Goal: Transaction & Acquisition: Purchase product/service

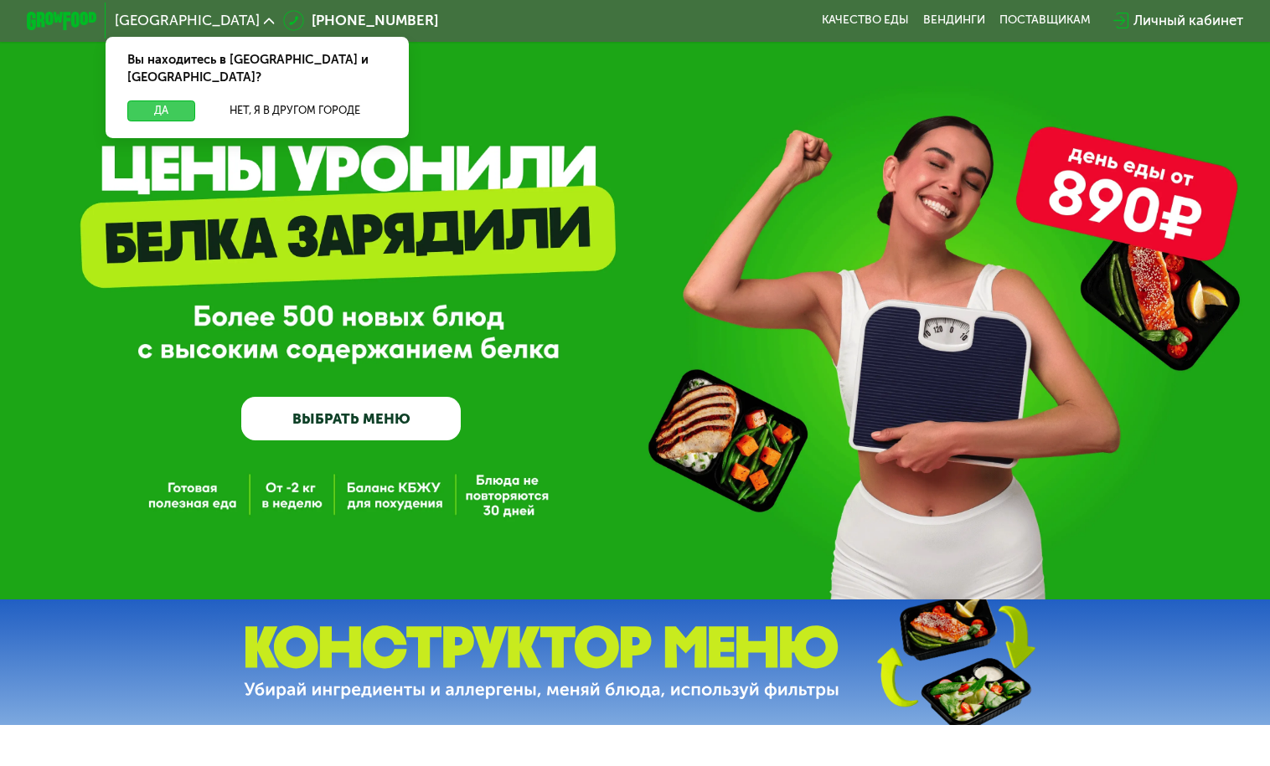
drag, startPoint x: 160, startPoint y: 93, endPoint x: 549, endPoint y: 151, distance: 393.7
click at [161, 100] on button "Да" at bounding box center [161, 110] width 68 height 21
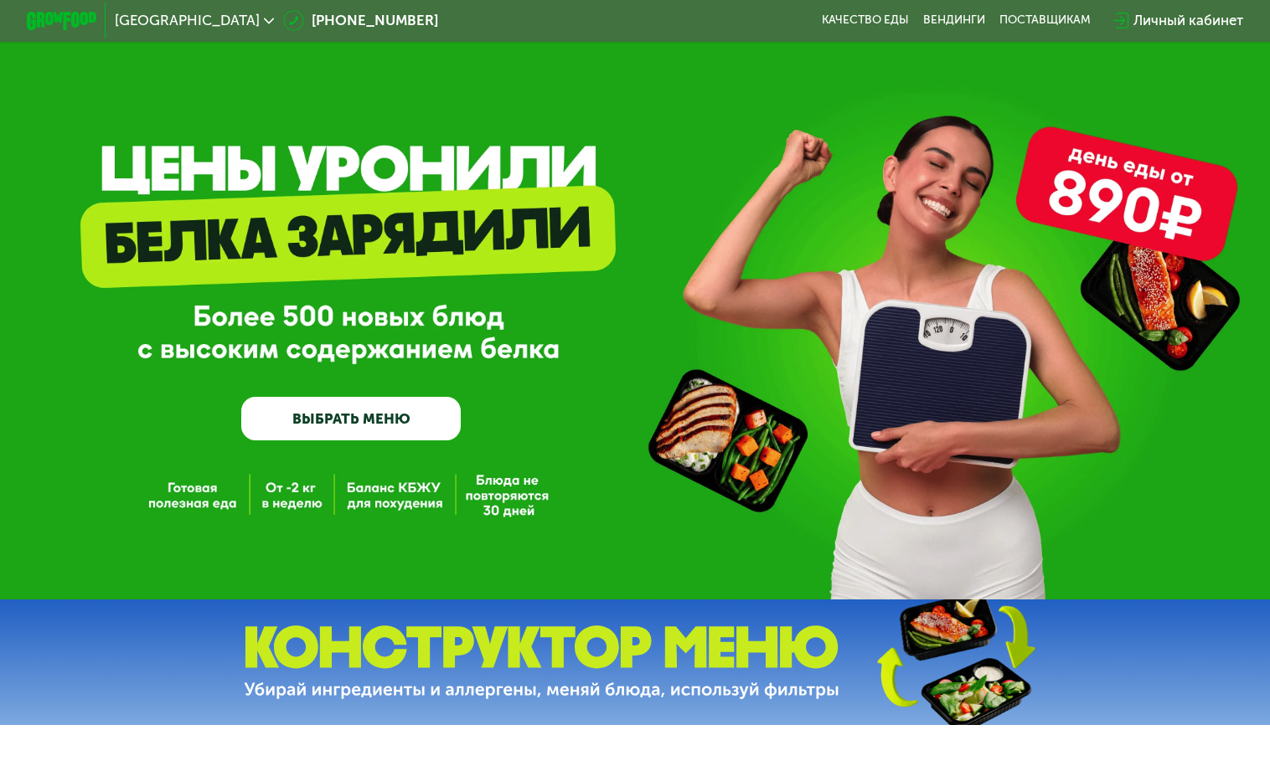
click at [351, 429] on link "ВЫБРАТЬ МЕНЮ" at bounding box center [350, 419] width 219 height 44
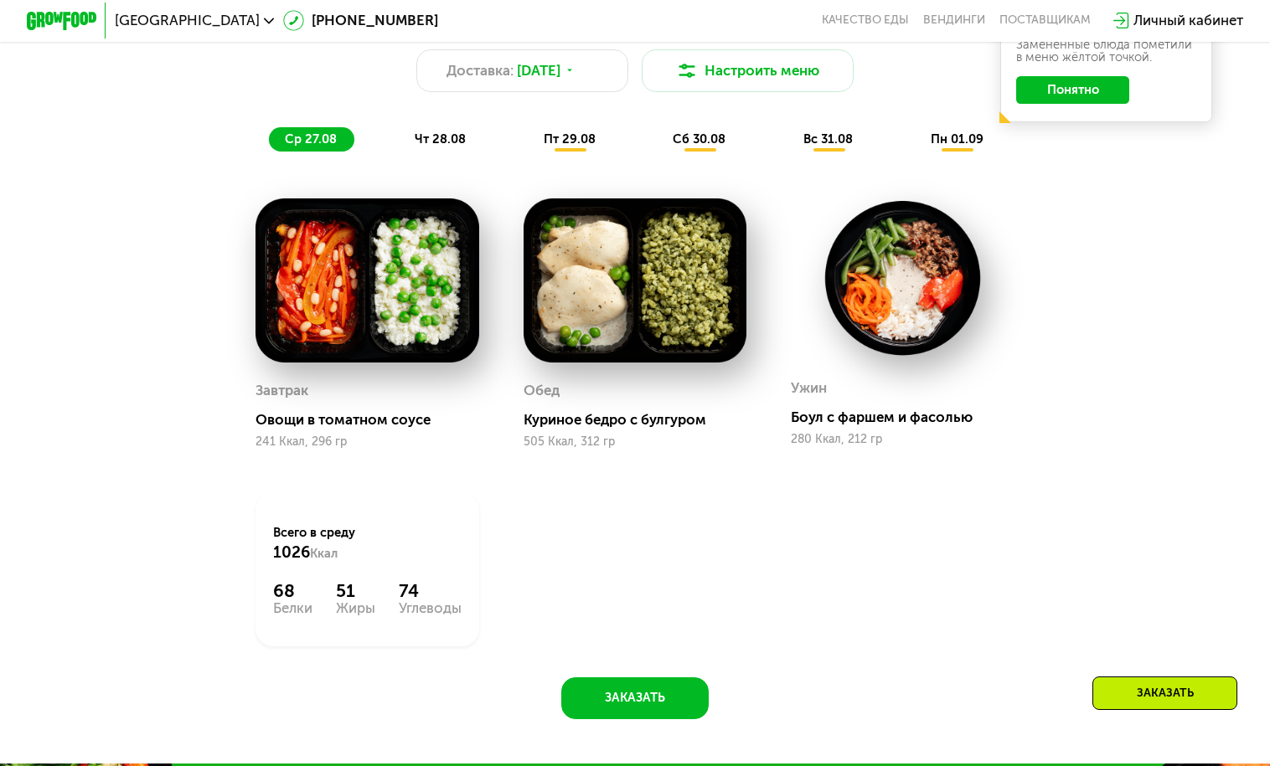
scroll to position [982, 0]
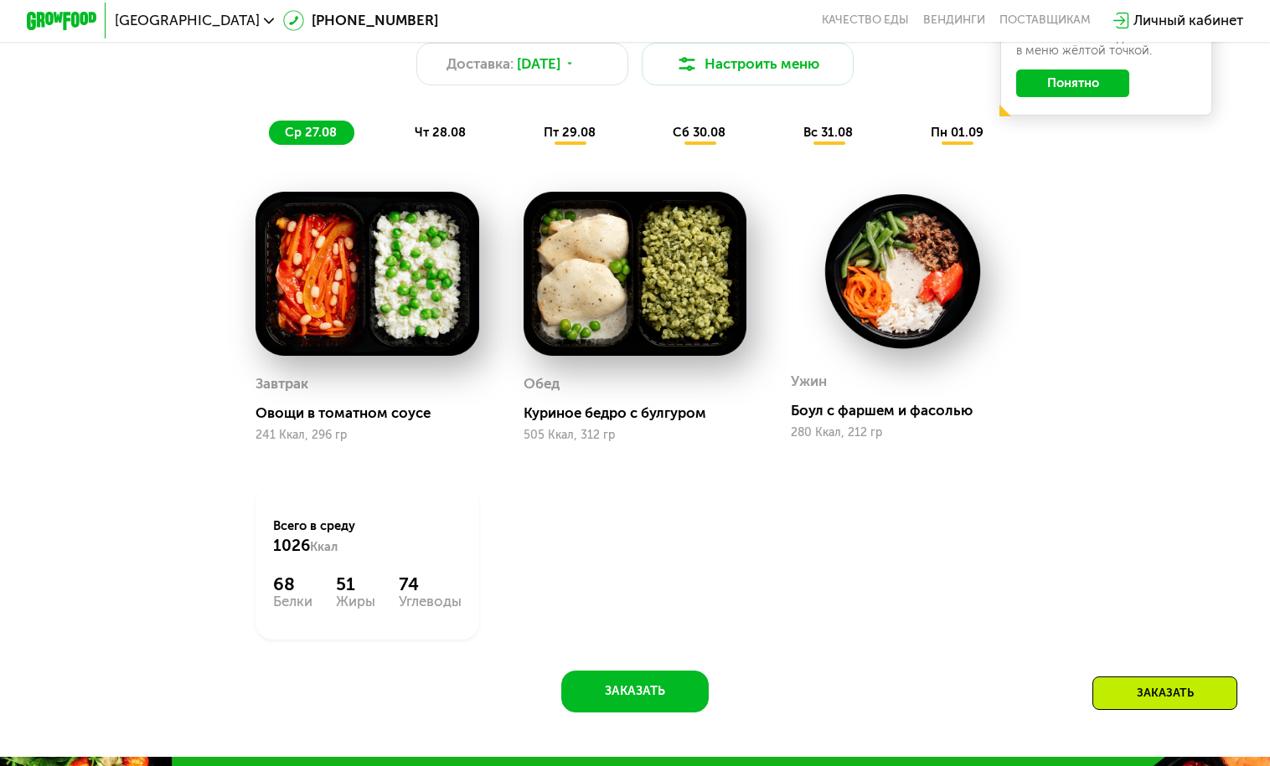
click at [588, 435] on div "Обед Куриное бедро с булгуром 505 Ккал, 312 гр" at bounding box center [635, 406] width 224 height 71
click at [593, 420] on div "Куриное бедро с булгуром" at bounding box center [642, 414] width 238 height 18
click at [616, 300] on img at bounding box center [635, 274] width 224 height 164
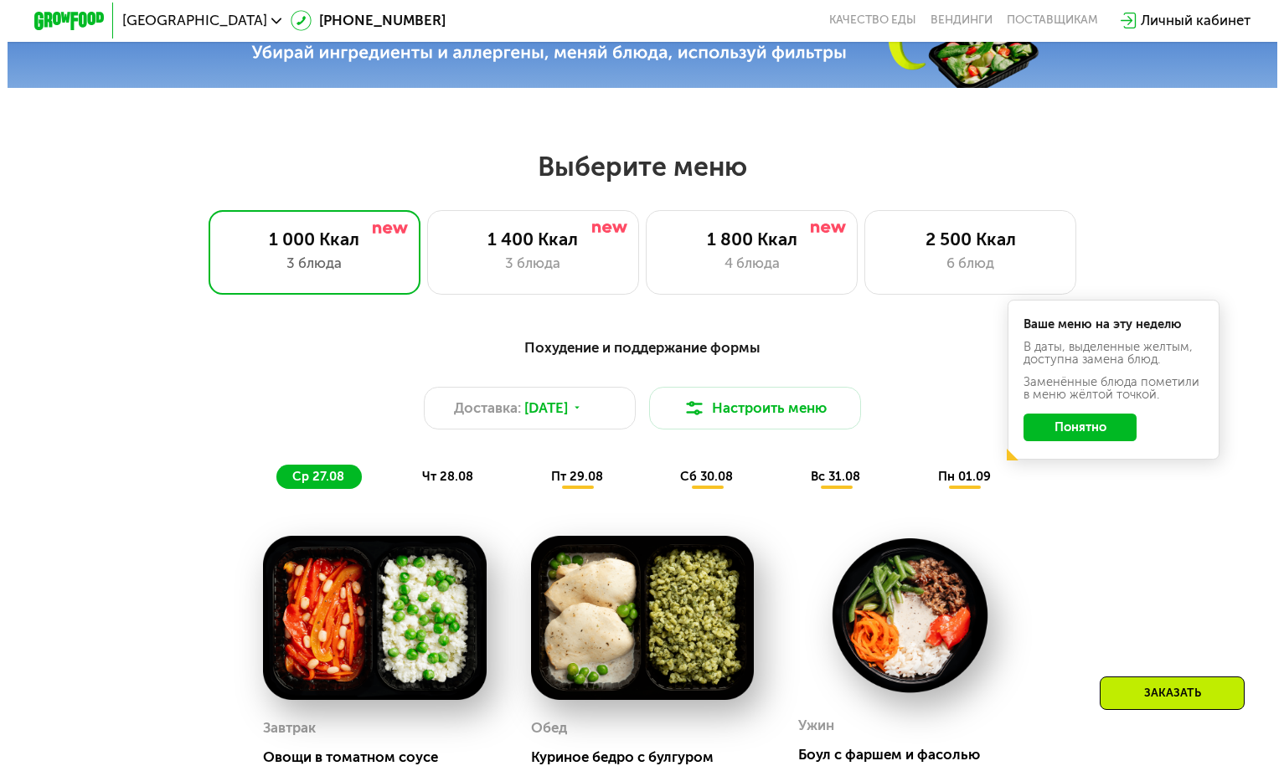
scroll to position [637, 0]
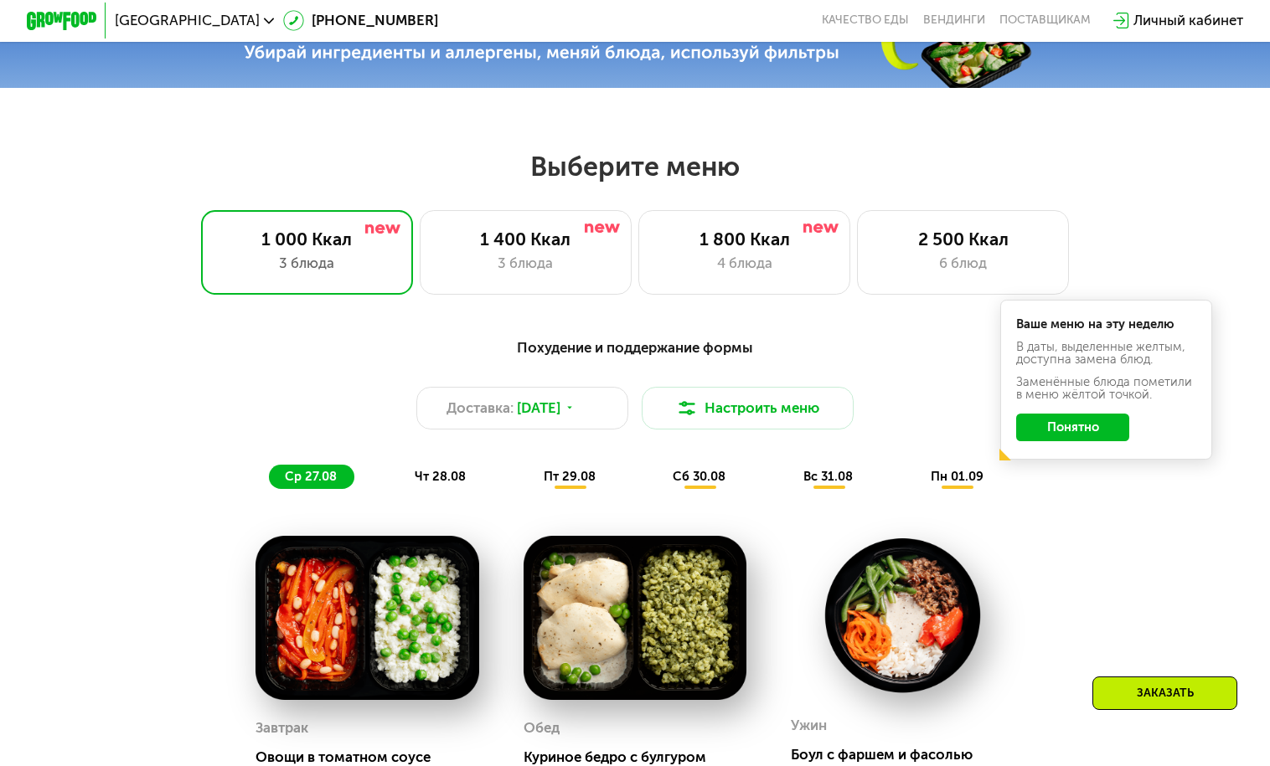
click at [1099, 435] on button "Понятно" at bounding box center [1073, 428] width 114 height 28
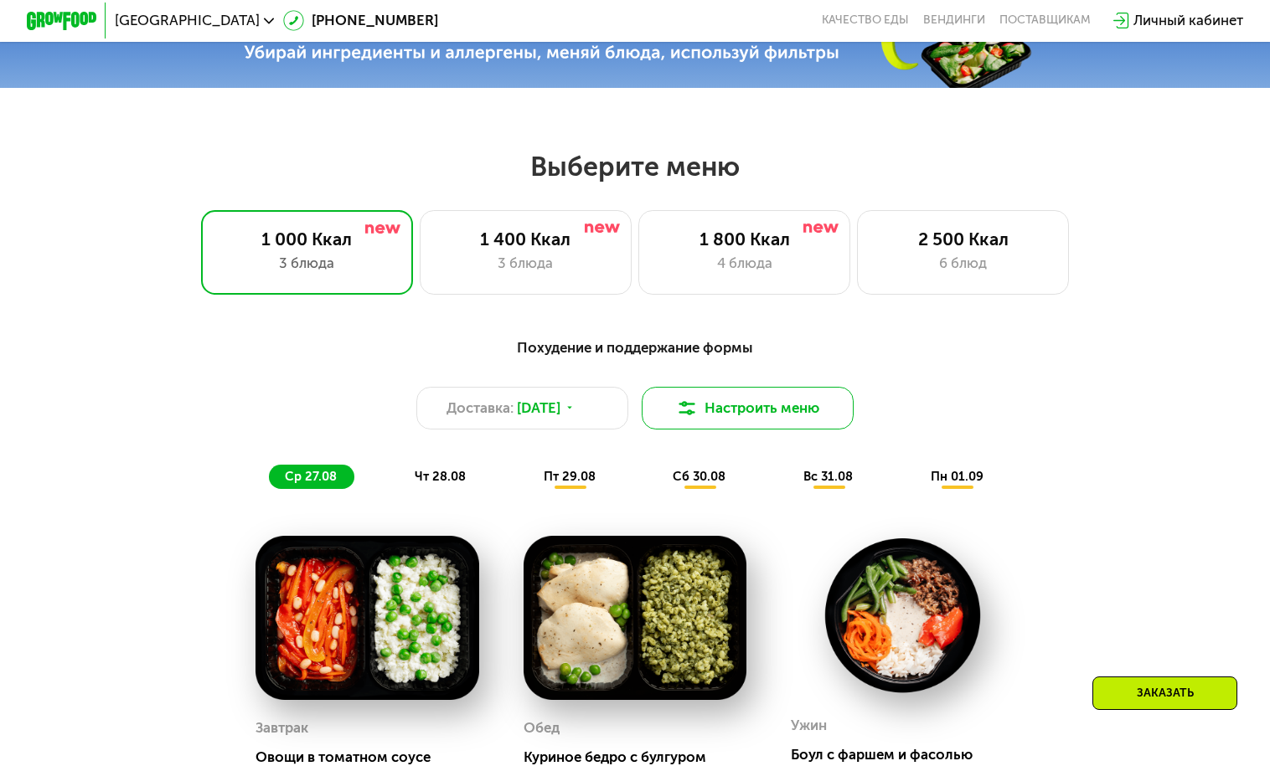
click at [789, 420] on button "Настроить меню" at bounding box center [748, 408] width 212 height 43
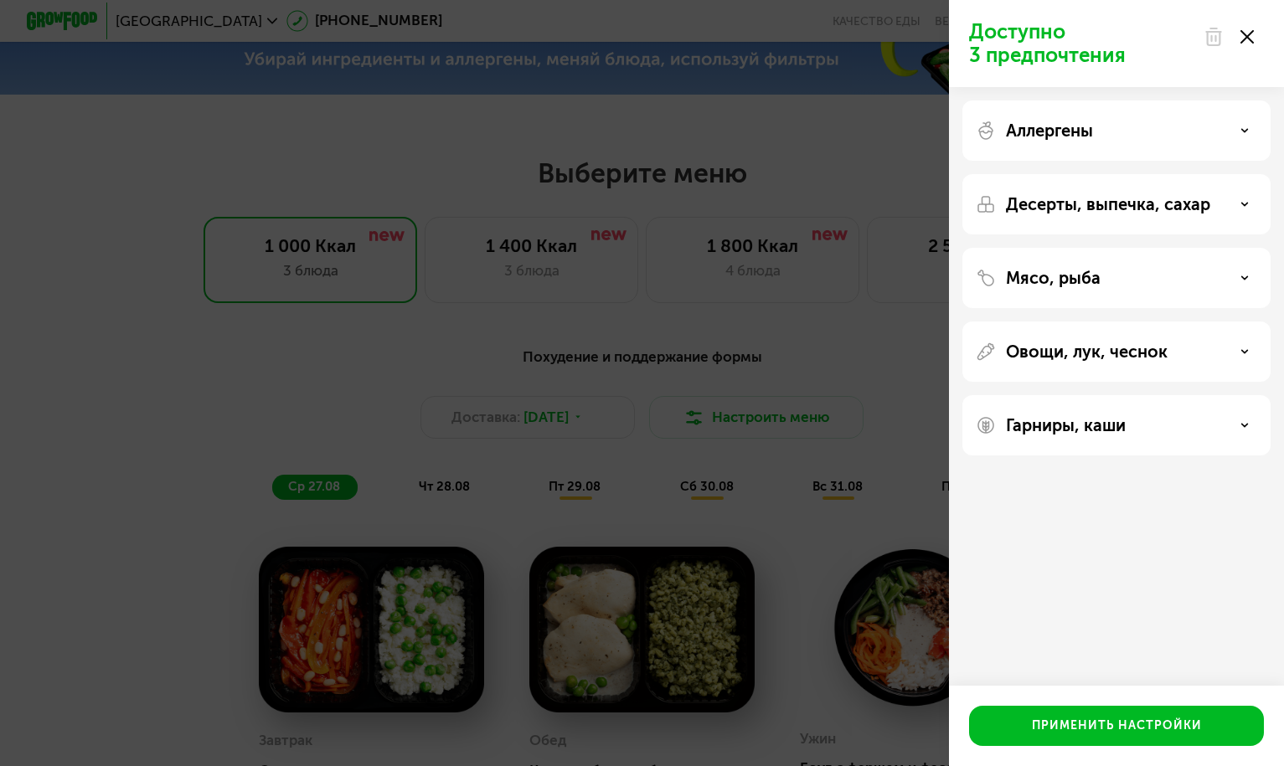
click at [1247, 209] on div "Десерты, выпечка, сахар" at bounding box center [1116, 204] width 281 height 20
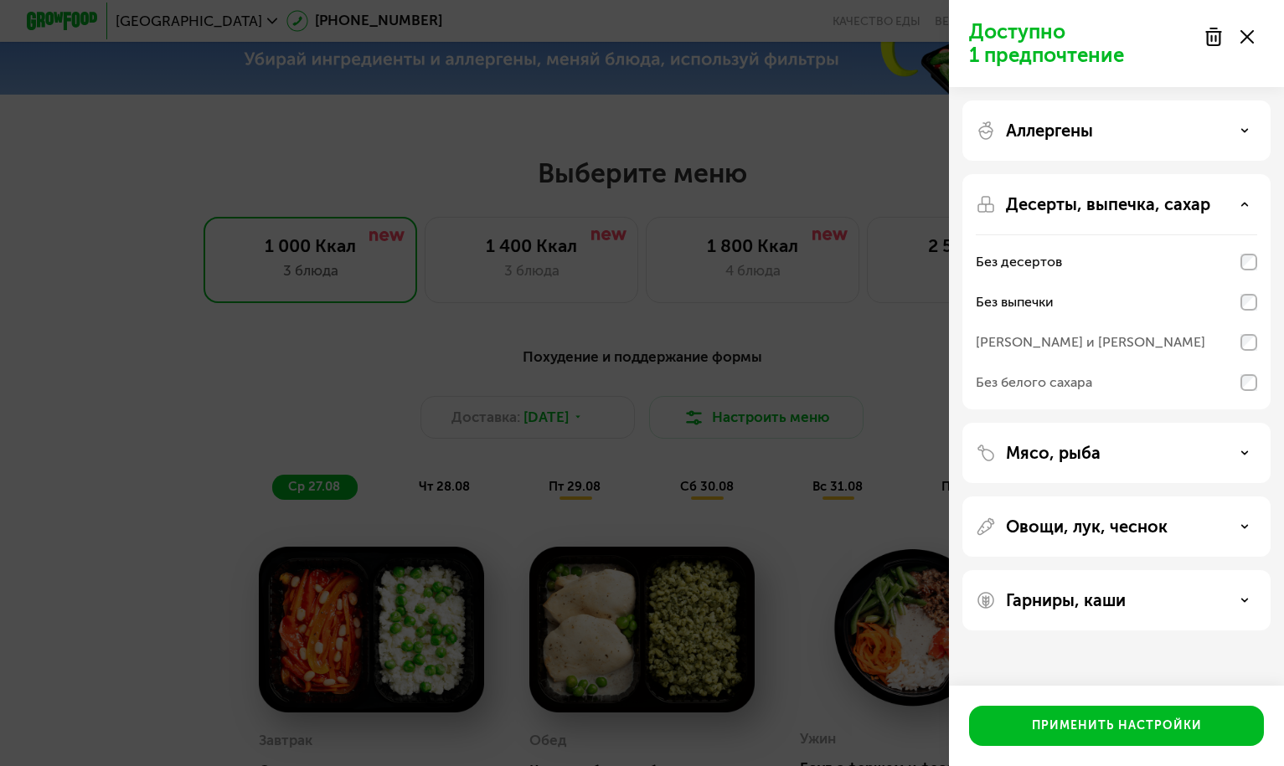
click at [1243, 136] on div "Аллергены" at bounding box center [1116, 131] width 281 height 20
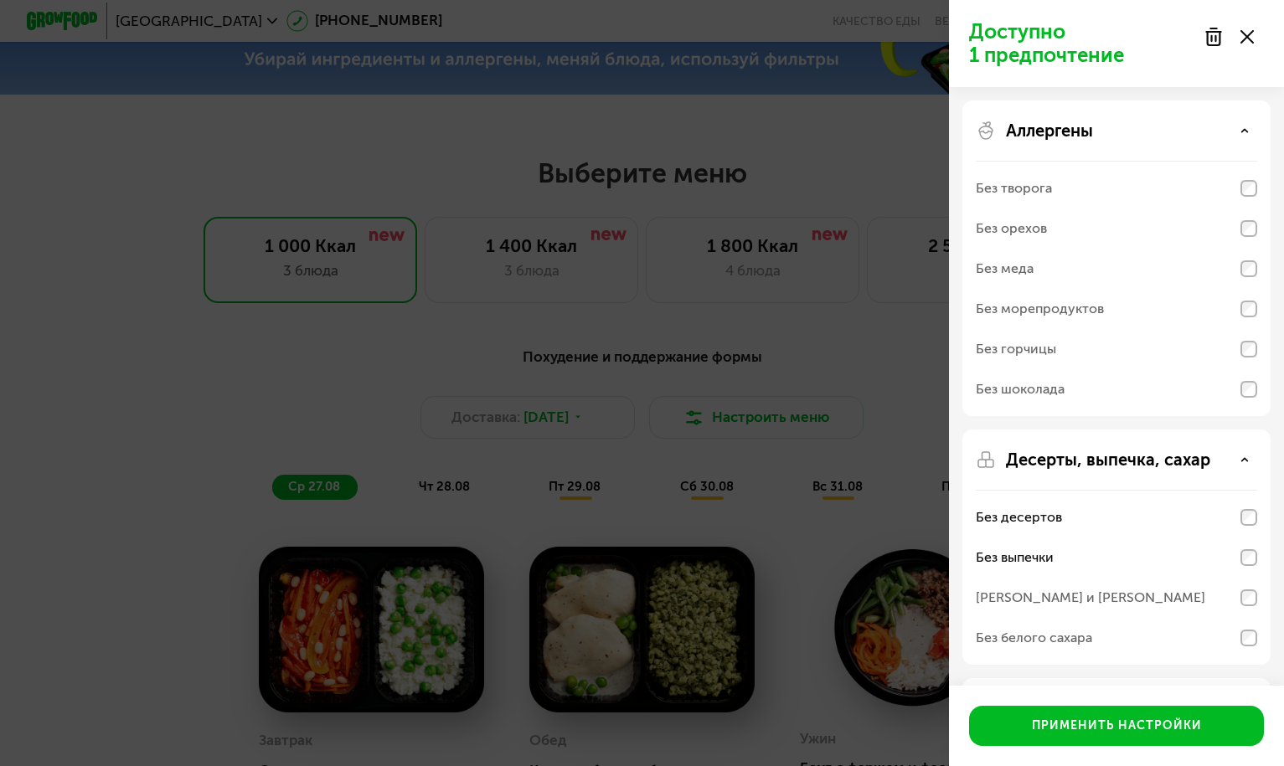
click at [1244, 134] on icon at bounding box center [1244, 130] width 8 height 8
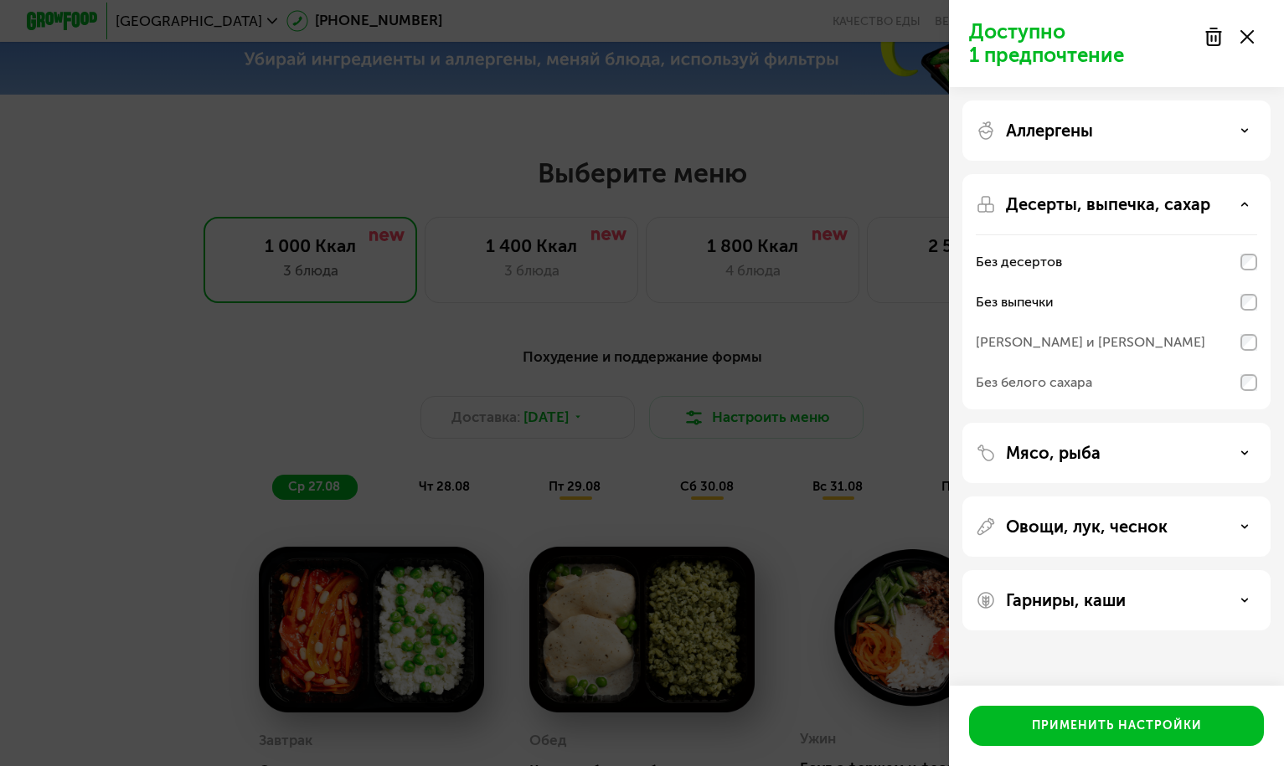
click at [1244, 451] on icon at bounding box center [1244, 453] width 8 height 8
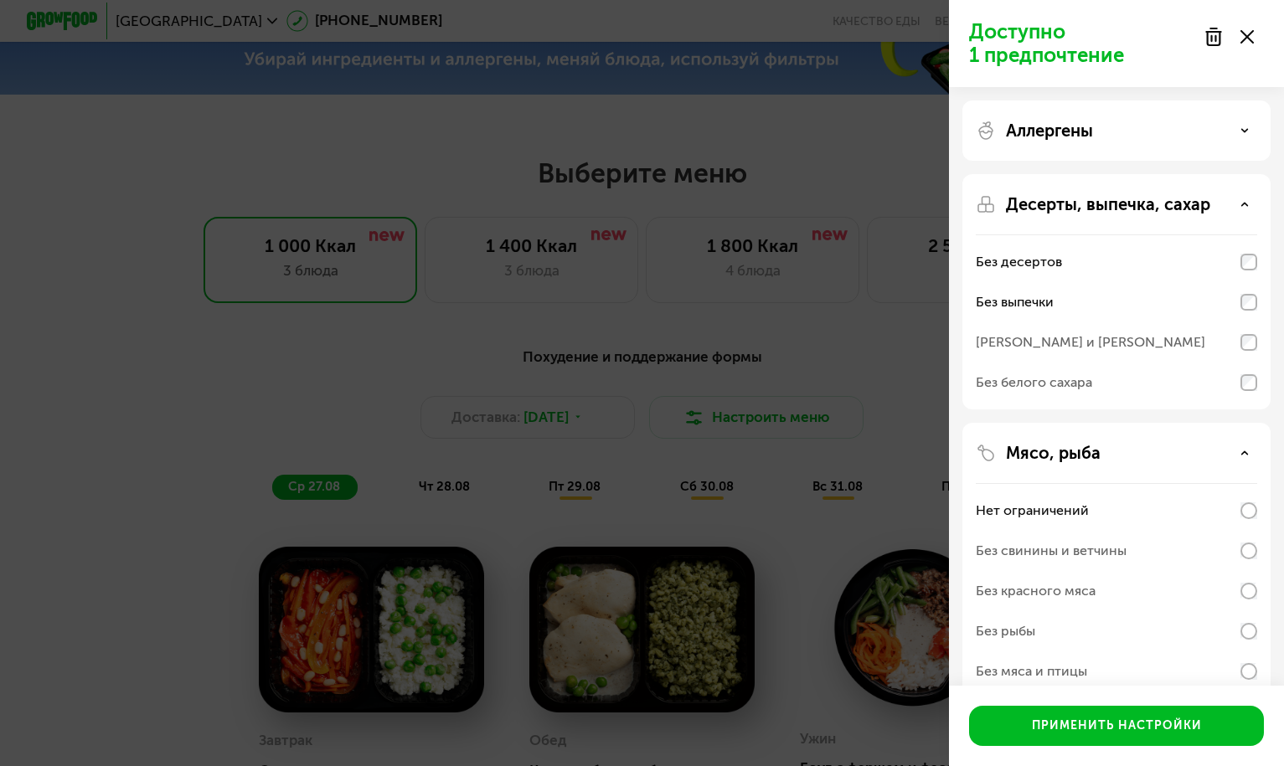
click at [1244, 451] on icon at bounding box center [1244, 453] width 8 height 8
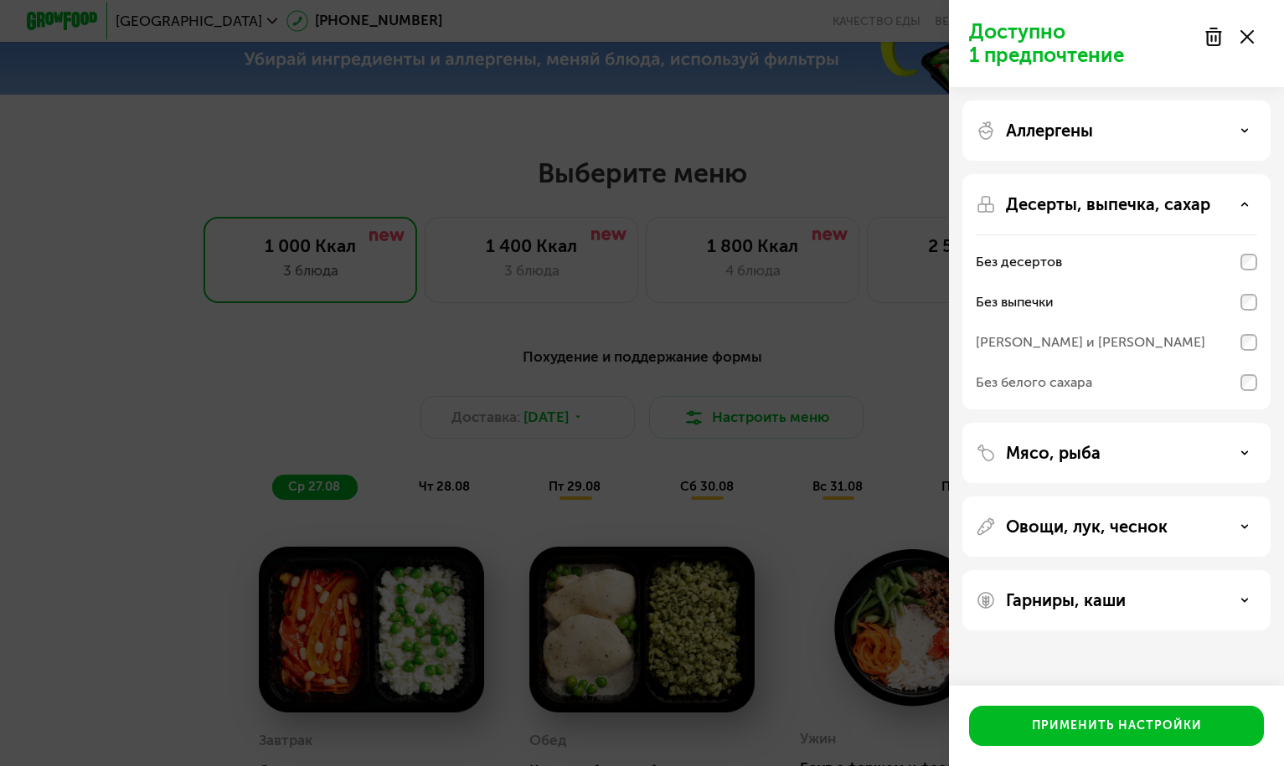
click at [1246, 598] on icon at bounding box center [1244, 600] width 8 height 8
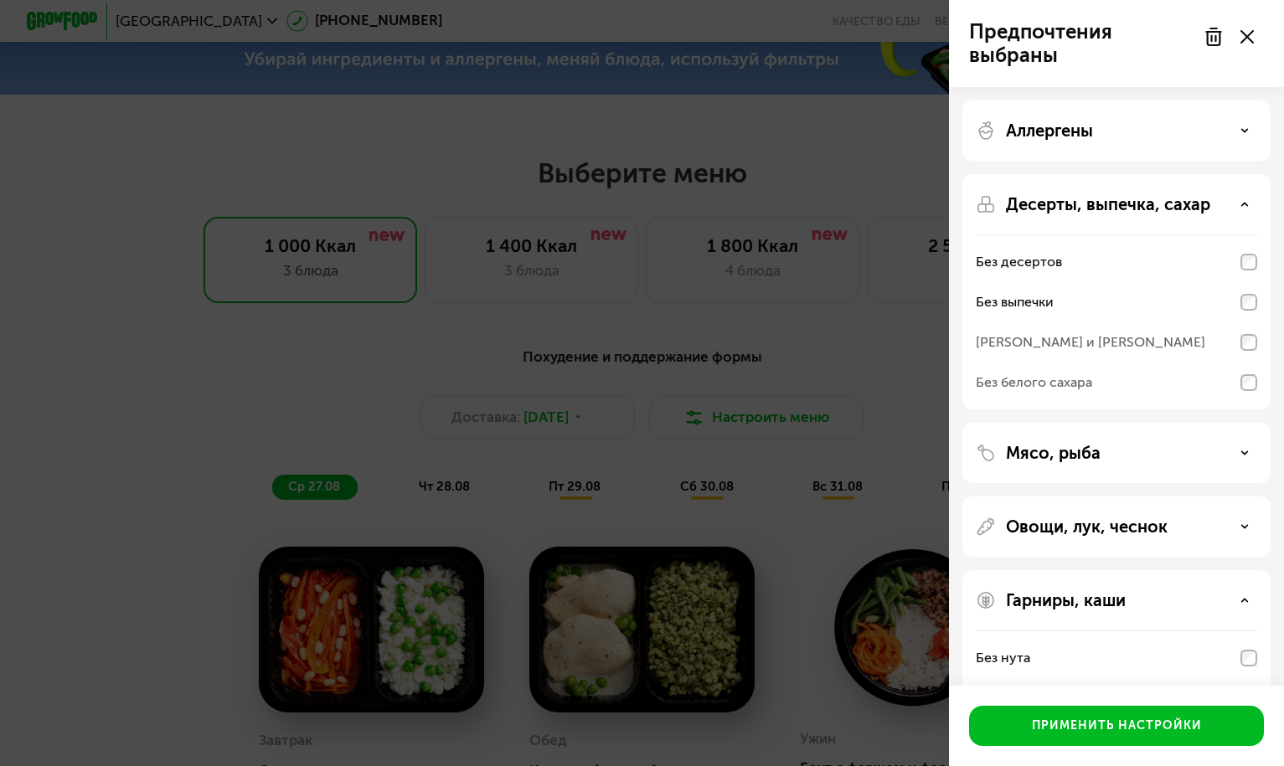
click at [1244, 526] on use at bounding box center [1245, 526] width 6 height 3
click at [1241, 453] on icon at bounding box center [1244, 453] width 8 height 8
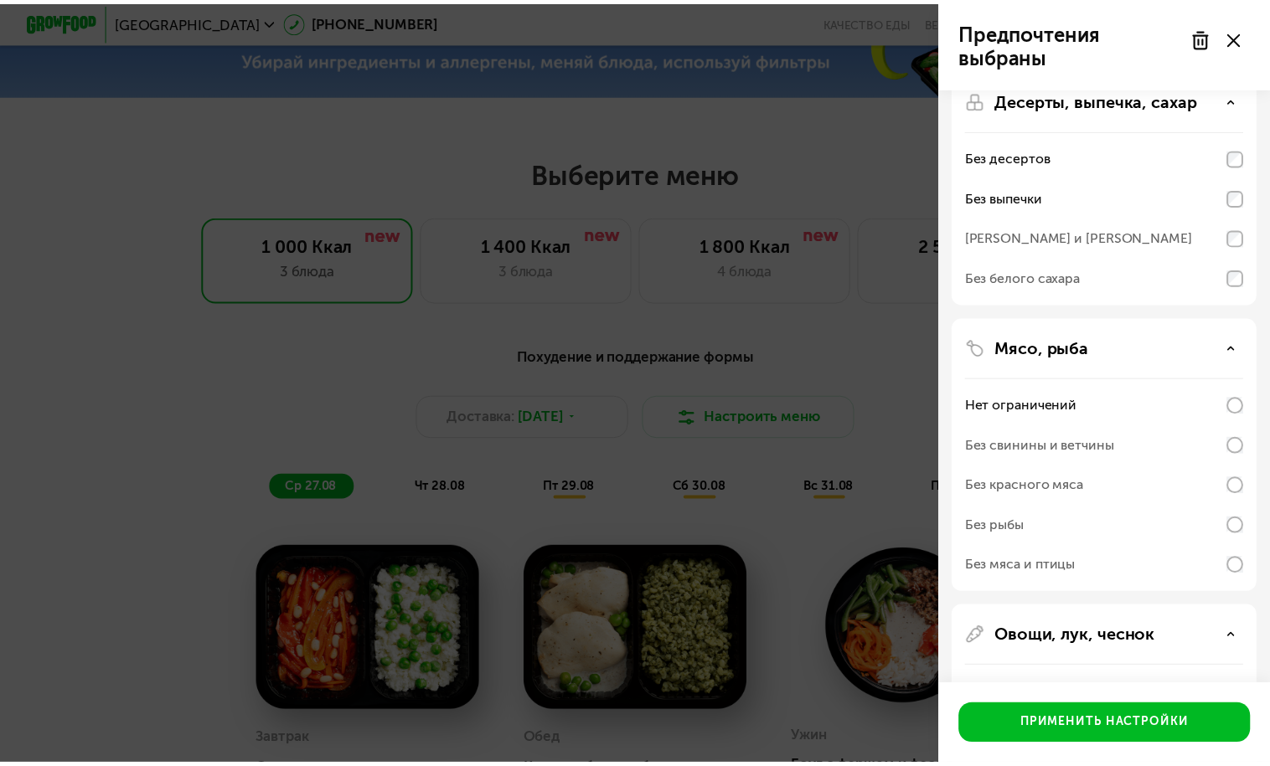
scroll to position [115, 0]
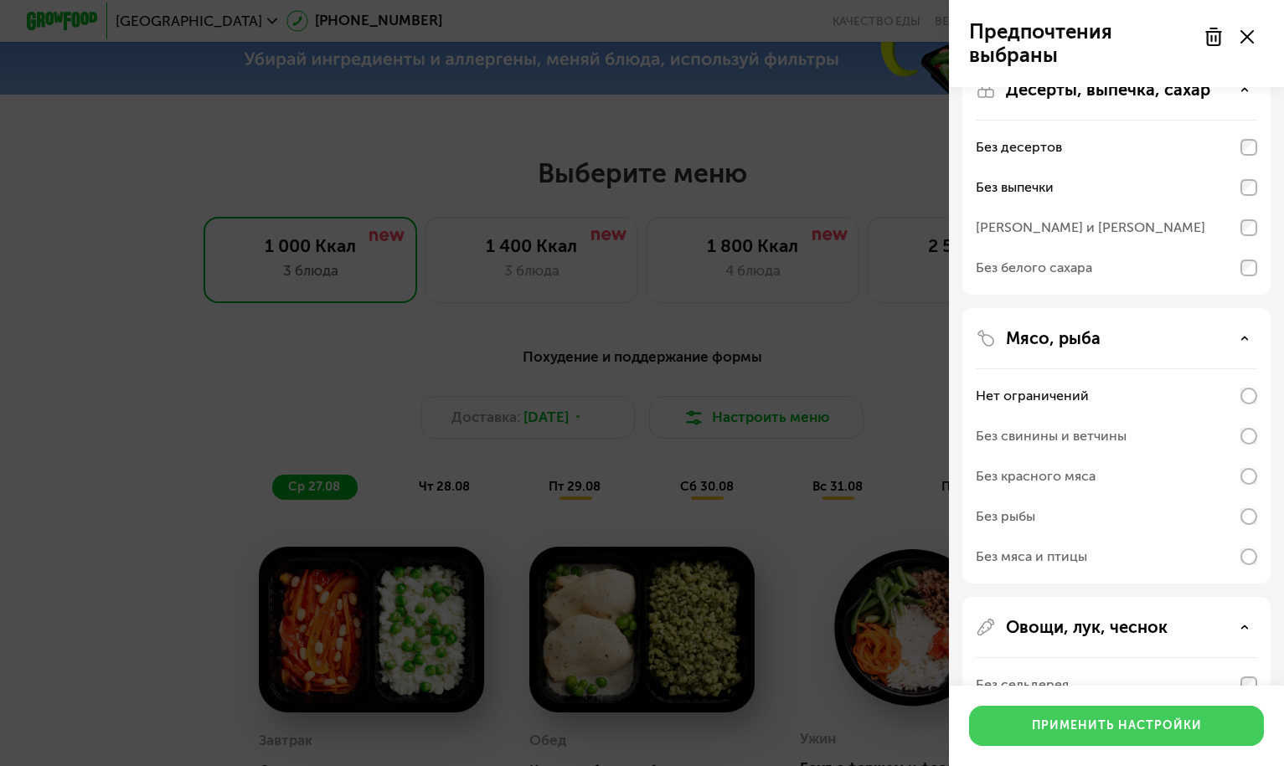
click at [1107, 735] on button "Применить настройки" at bounding box center [1116, 726] width 295 height 40
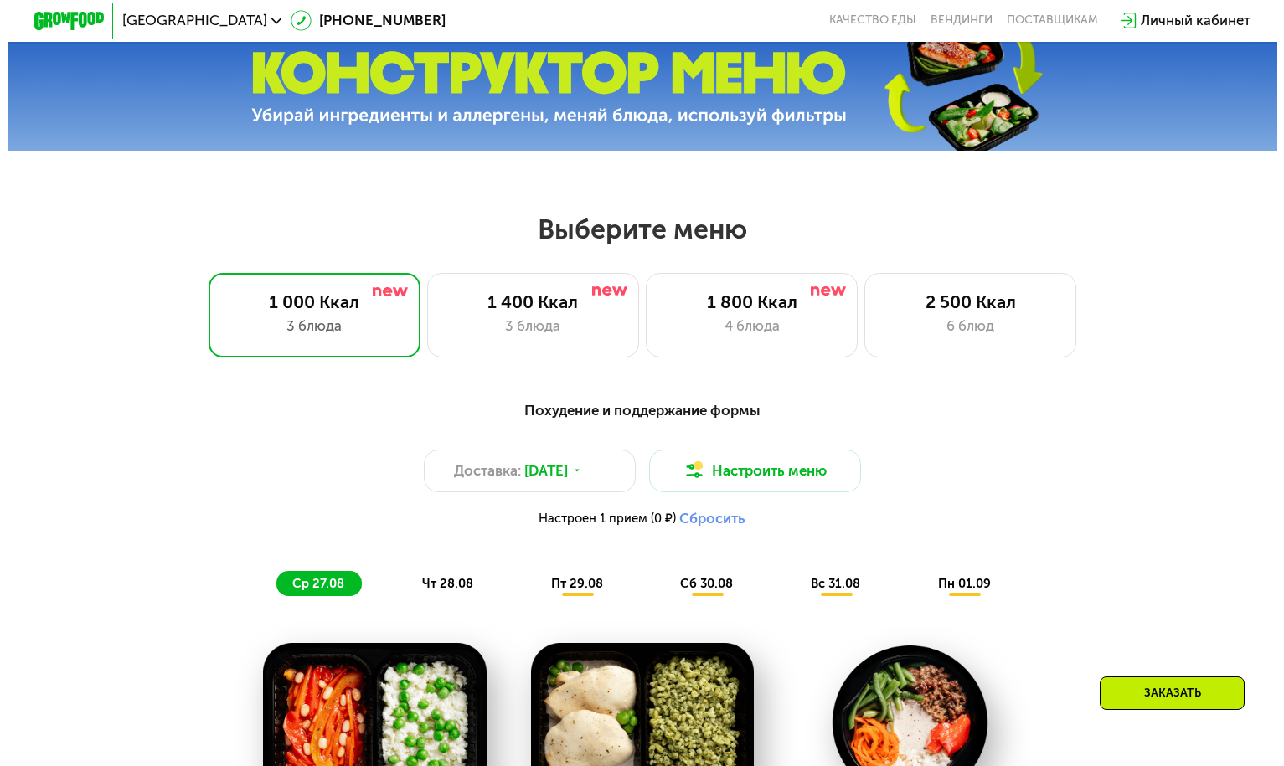
scroll to position [575, 0]
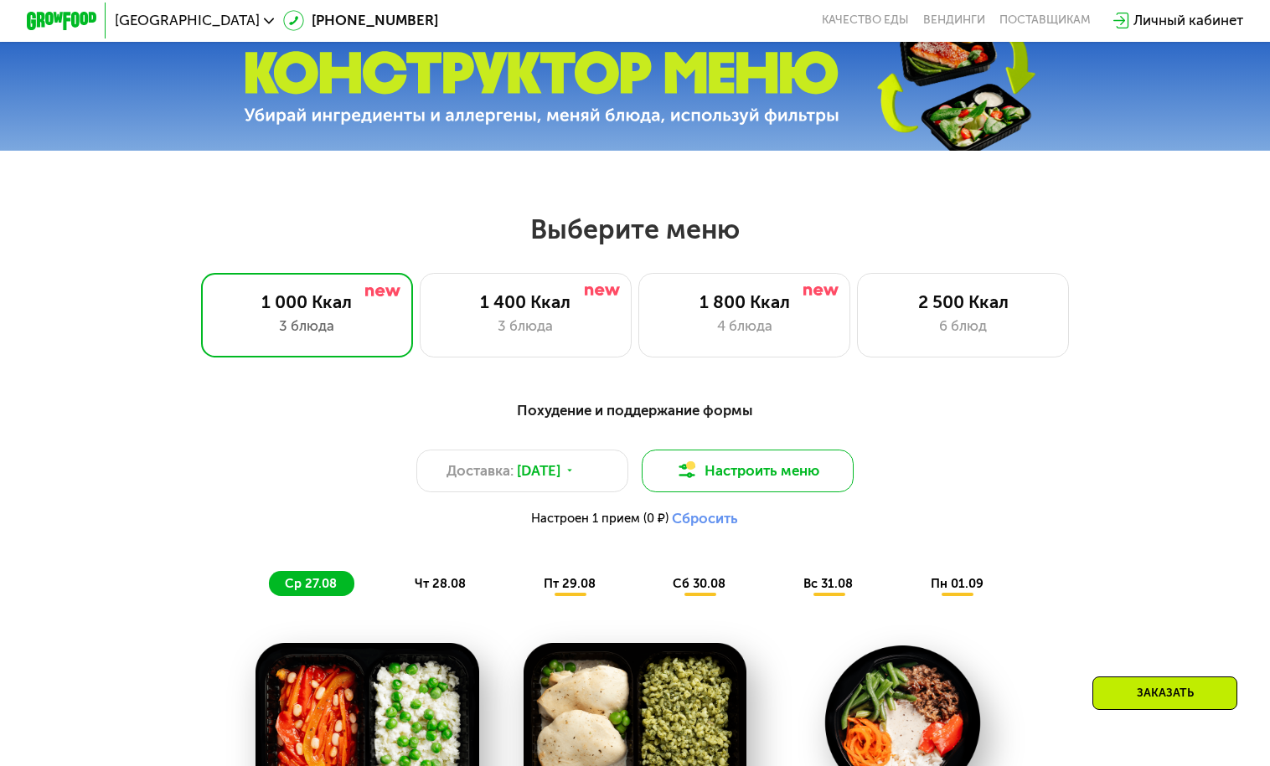
click at [731, 476] on button "Настроить меню" at bounding box center [748, 471] width 212 height 43
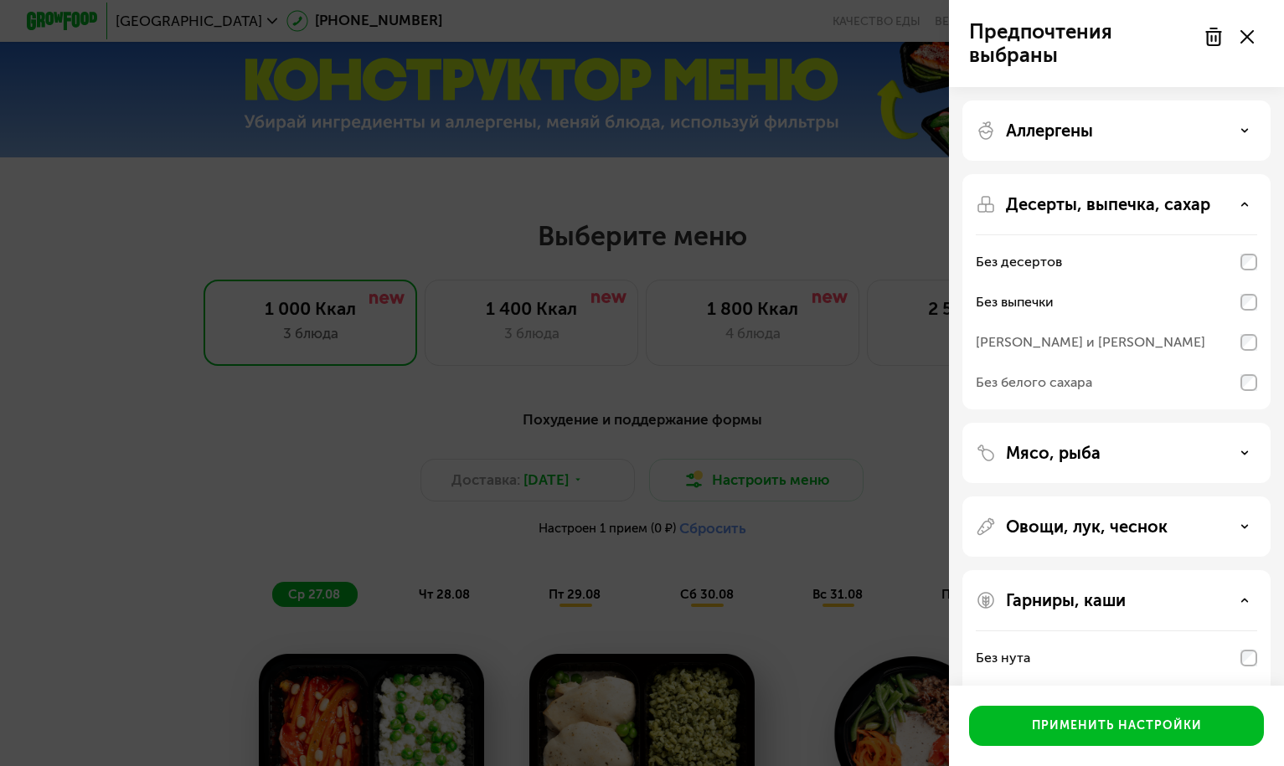
click at [1244, 204] on use at bounding box center [1245, 204] width 6 height 3
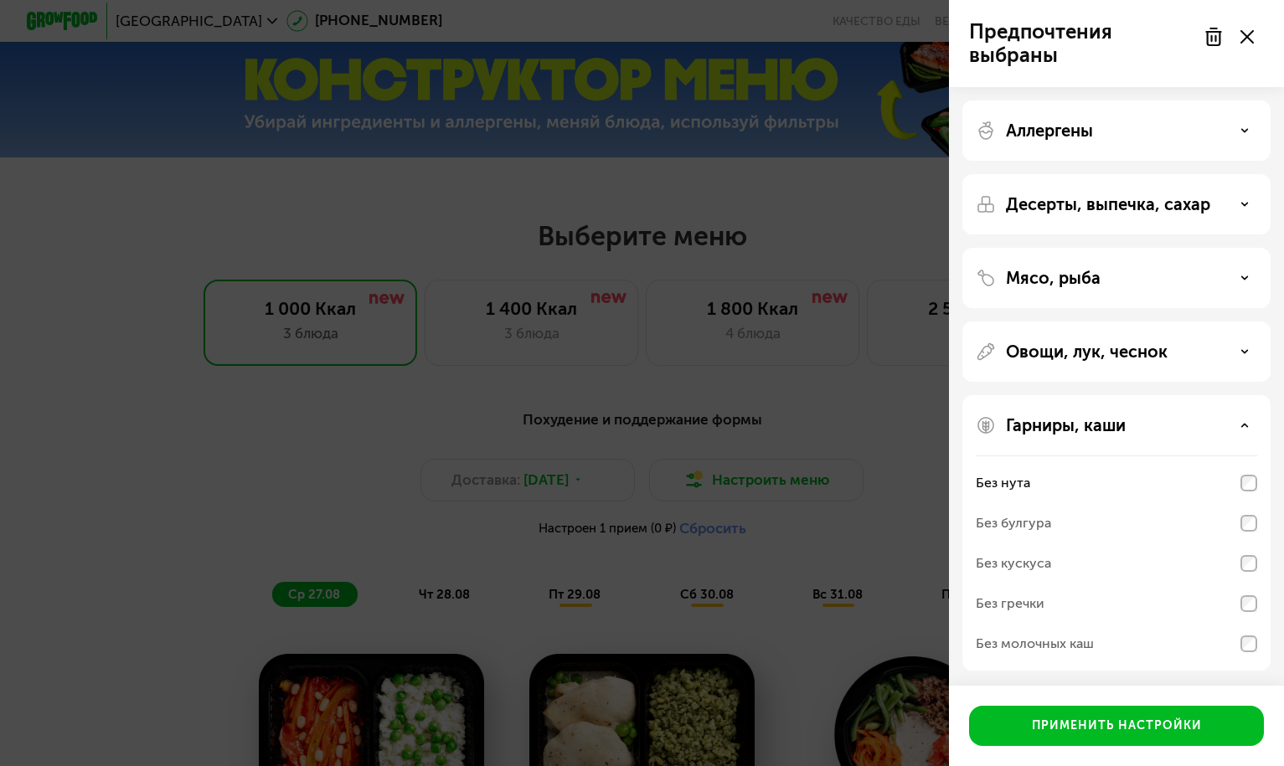
click at [1242, 424] on icon at bounding box center [1244, 425] width 8 height 8
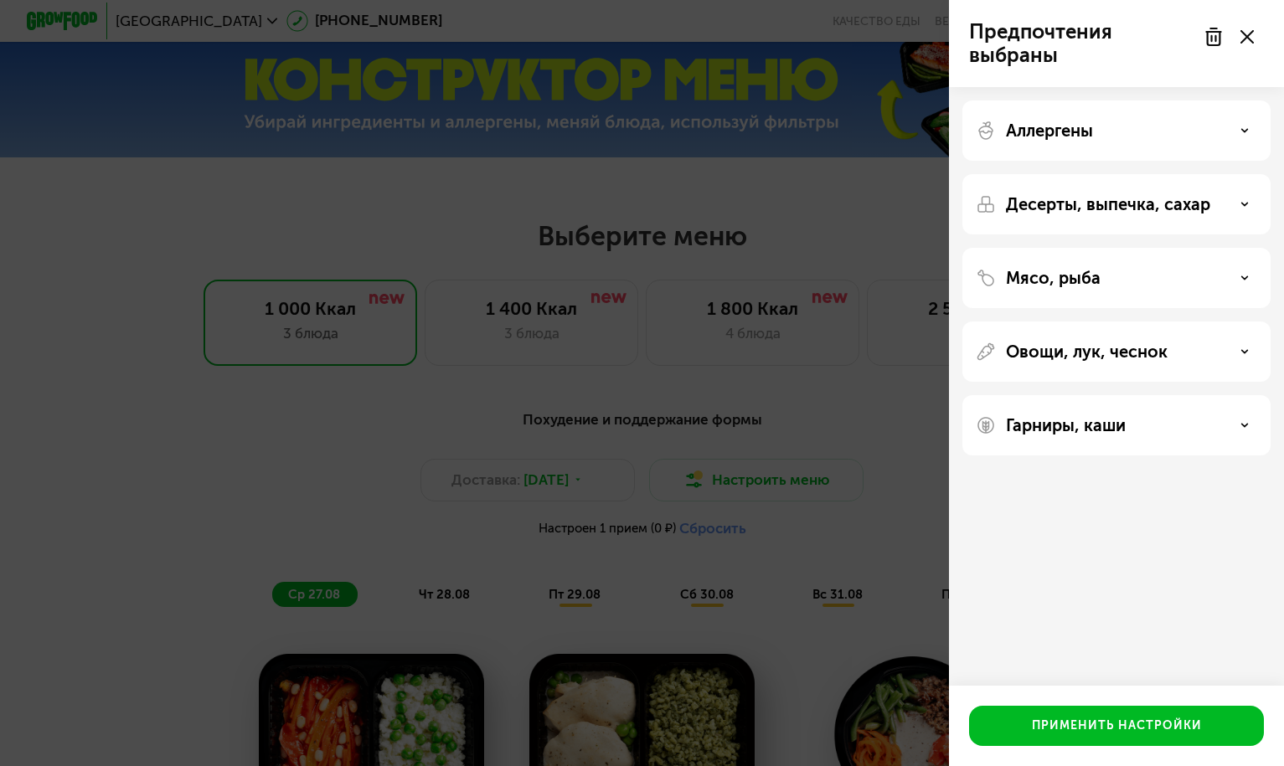
click at [1244, 276] on icon at bounding box center [1244, 278] width 8 height 8
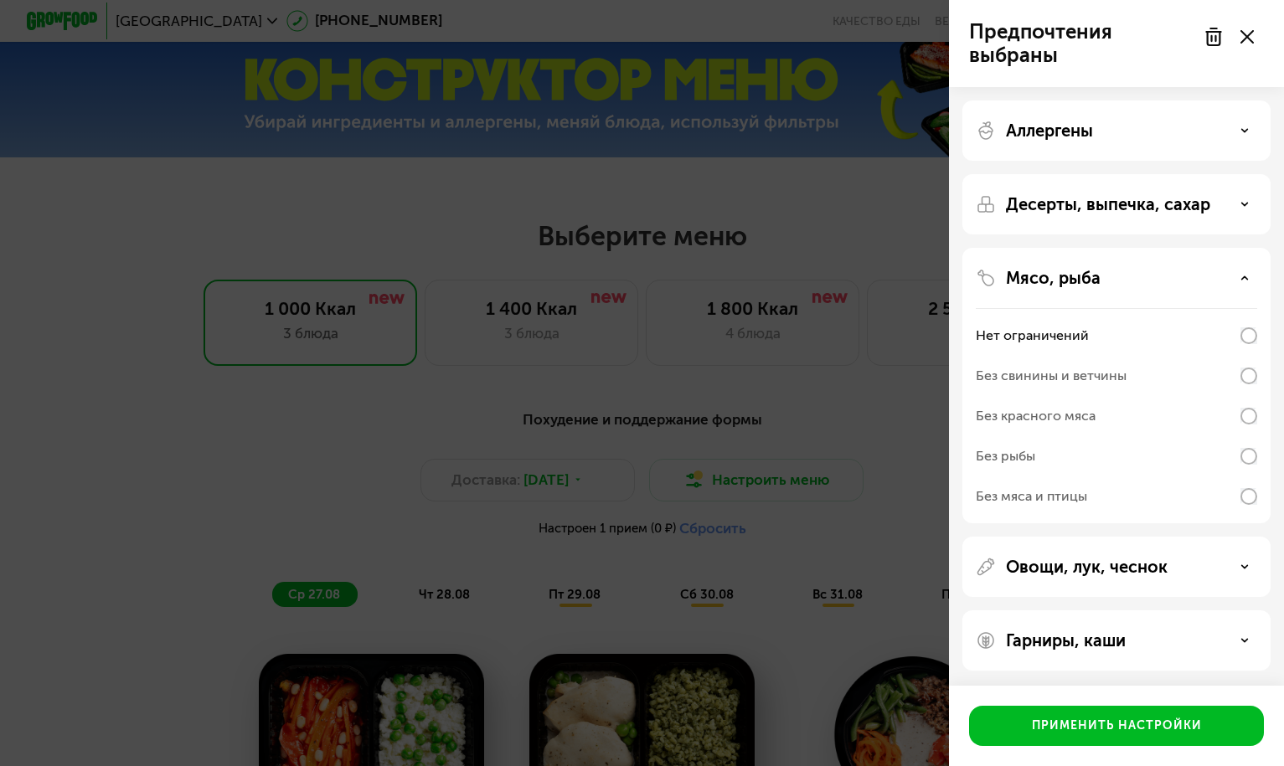
click at [1220, 33] on use at bounding box center [1213, 36] width 14 height 17
click at [1243, 639] on icon at bounding box center [1244, 640] width 8 height 8
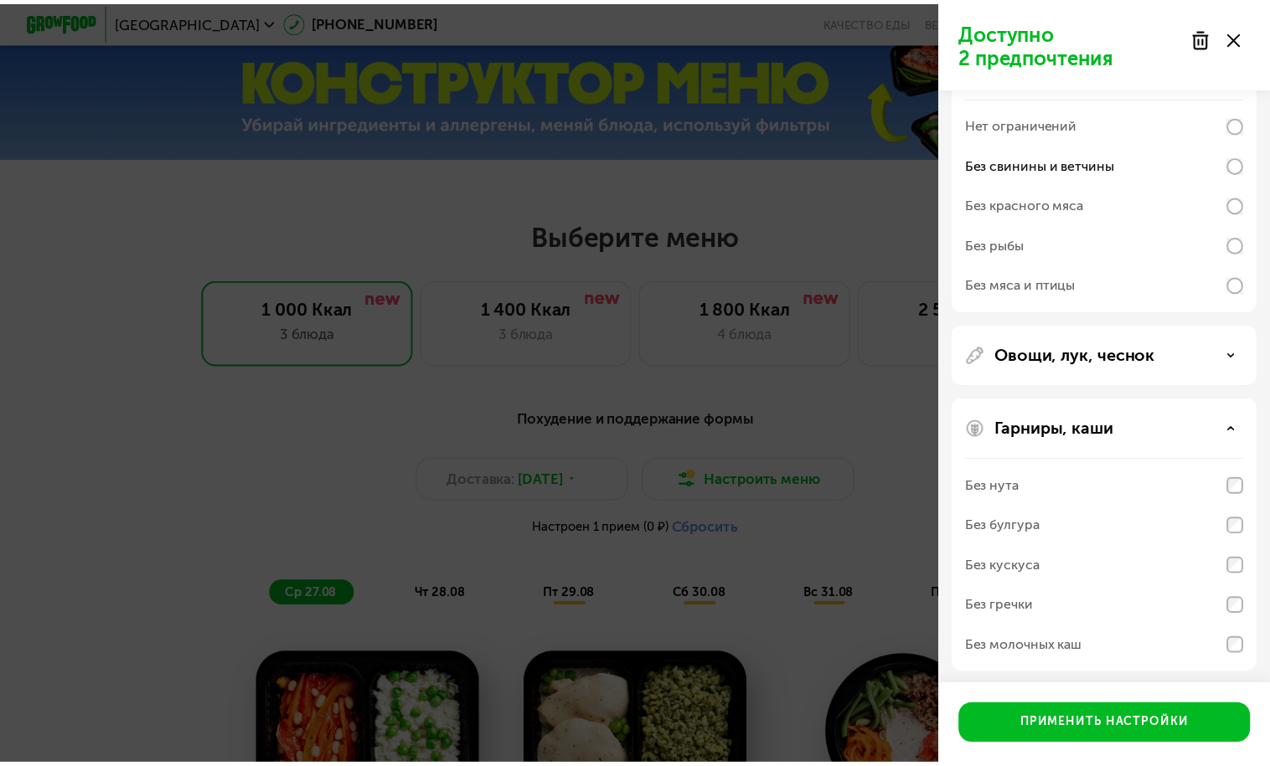
scroll to position [217, 0]
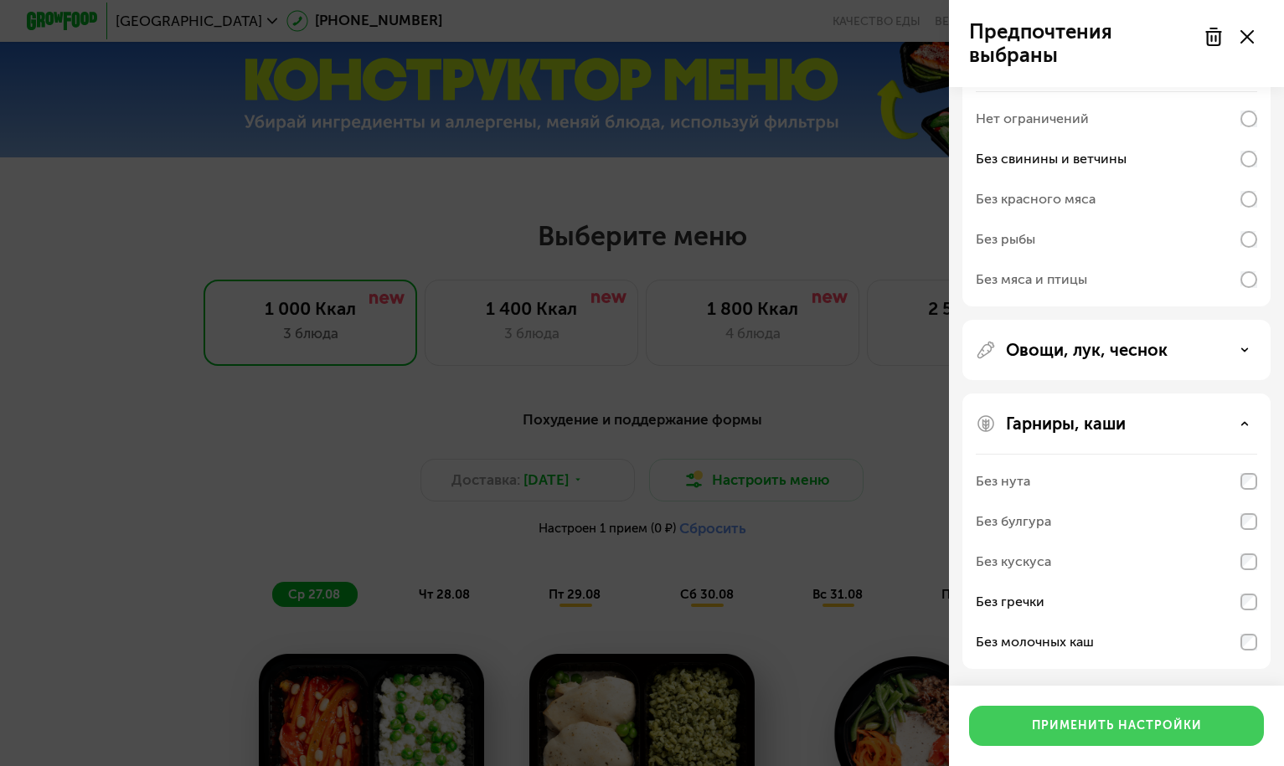
click at [1093, 716] on button "Применить настройки" at bounding box center [1116, 726] width 295 height 40
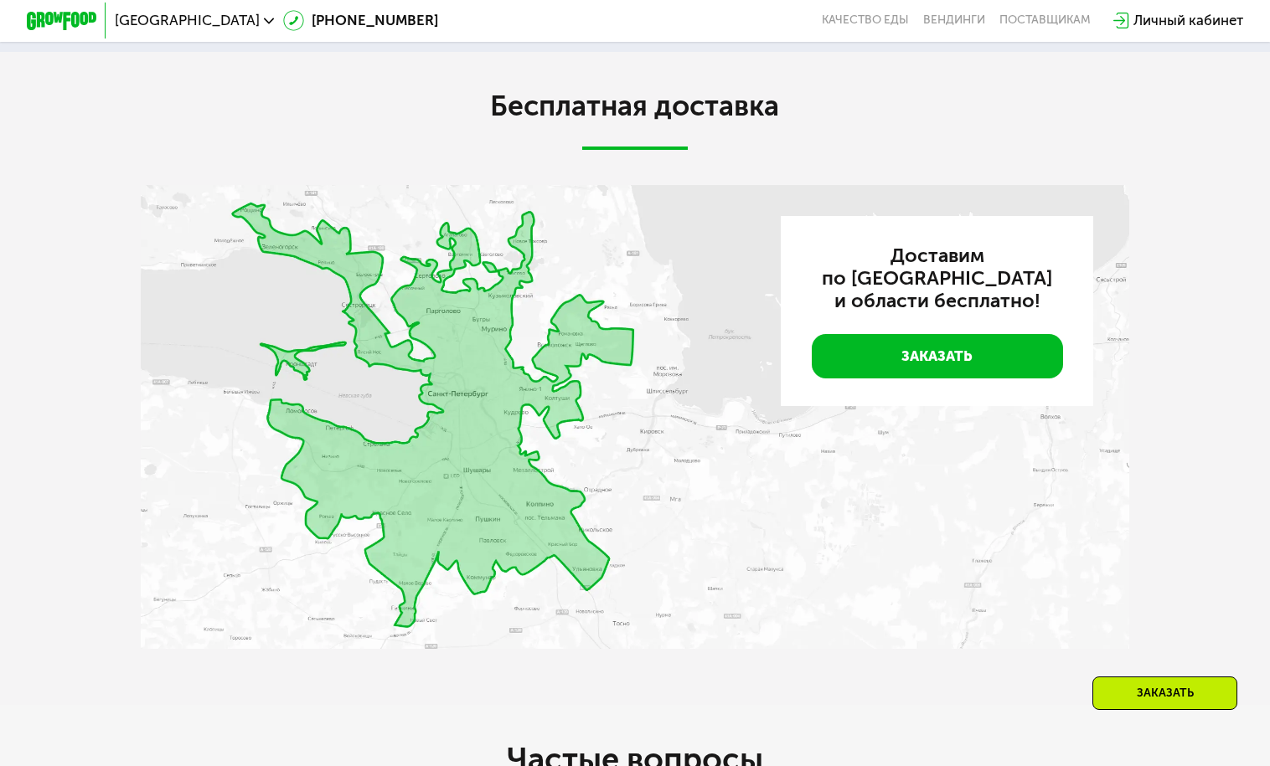
scroll to position [3563, 0]
